Goal: Find specific page/section: Find specific page/section

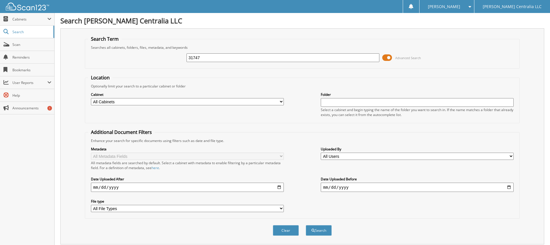
type input "31747"
click at [306, 225] on button "Search" at bounding box center [319, 230] width 26 height 11
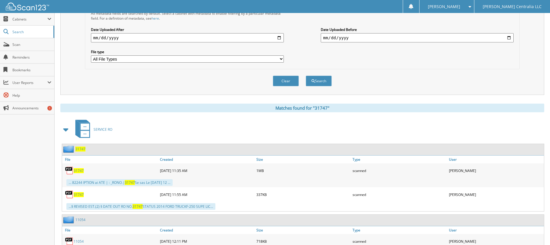
scroll to position [202, 0]
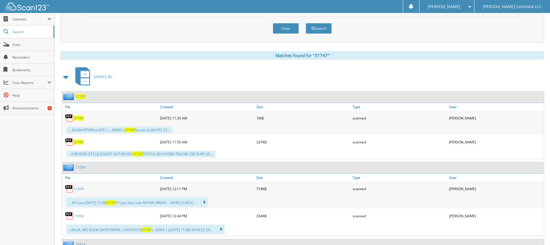
click at [80, 117] on span "31747" at bounding box center [79, 118] width 10 height 5
